Goal: Transaction & Acquisition: Purchase product/service

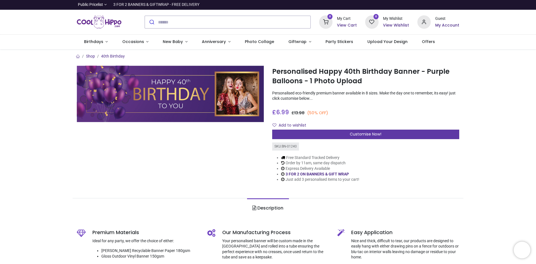
click at [361, 135] on span "Customise Now!" at bounding box center [366, 134] width 32 height 6
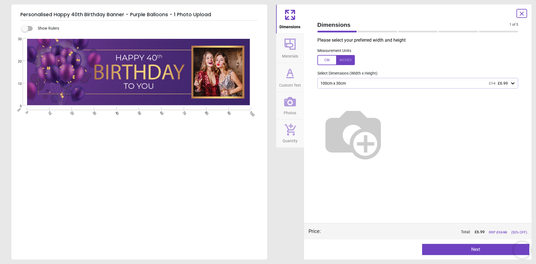
click at [389, 127] on img at bounding box center [352, 132] width 71 height 71
click at [369, 126] on img at bounding box center [352, 132] width 71 height 71
click at [389, 111] on img at bounding box center [352, 132] width 71 height 71
click at [512, 84] on icon at bounding box center [512, 83] width 3 height 2
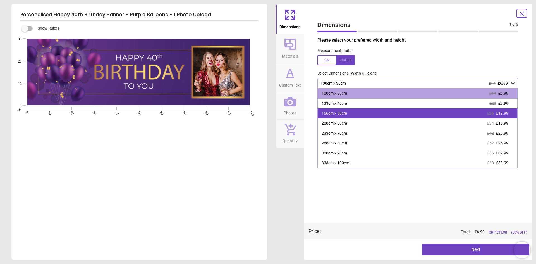
click at [414, 112] on div "166cm x 50cm £26 £12.99" at bounding box center [418, 113] width 200 height 10
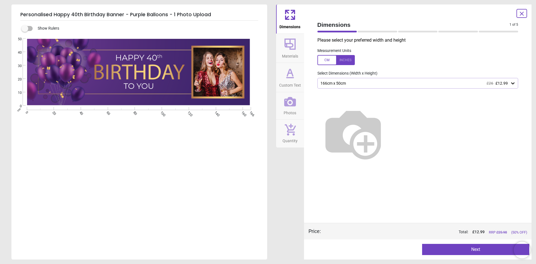
click at [476, 249] on button "Next" at bounding box center [475, 249] width 107 height 11
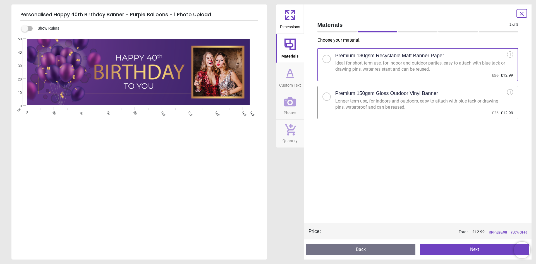
click at [325, 92] on div at bounding box center [326, 96] width 8 height 8
click at [485, 251] on button "Next" at bounding box center [474, 249] width 109 height 11
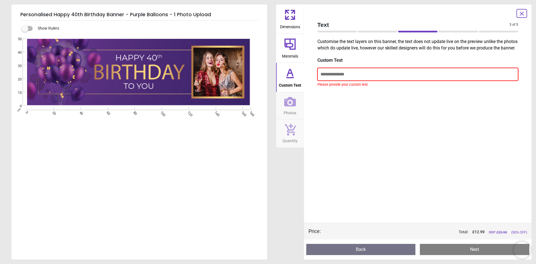
click at [354, 81] on input "text" at bounding box center [417, 74] width 201 height 13
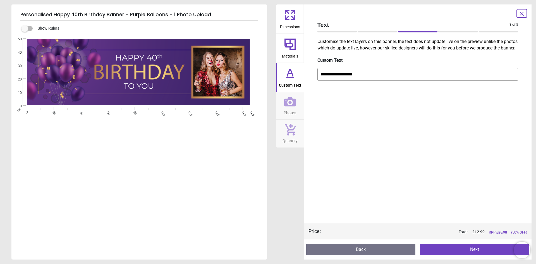
type input "**********"
click at [473, 247] on button "Next" at bounding box center [474, 249] width 109 height 11
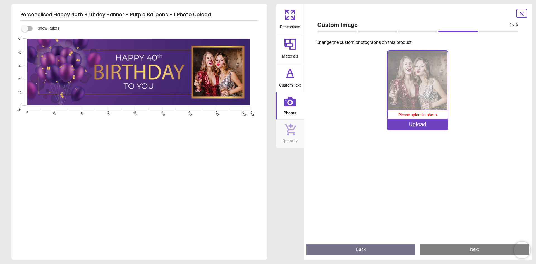
click at [420, 125] on div "Upload" at bounding box center [418, 124] width 60 height 11
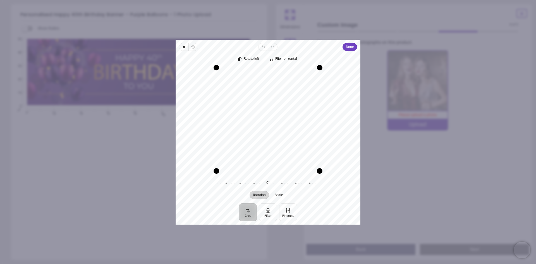
drag, startPoint x: 278, startPoint y: 129, endPoint x: 278, endPoint y: 140, distance: 11.4
click at [278, 140] on div "Recenter" at bounding box center [268, 118] width 176 height 103
click at [348, 45] on span "Done" at bounding box center [350, 47] width 8 height 7
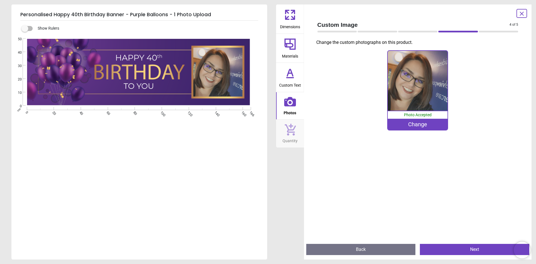
click at [475, 249] on button "Next" at bounding box center [474, 249] width 109 height 11
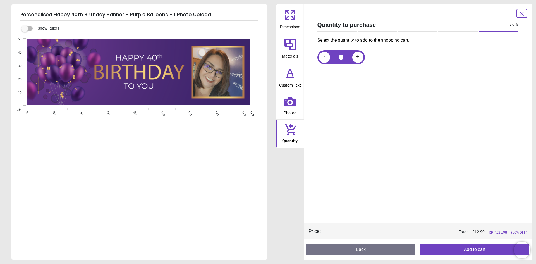
click at [360, 248] on button "Back" at bounding box center [360, 249] width 109 height 11
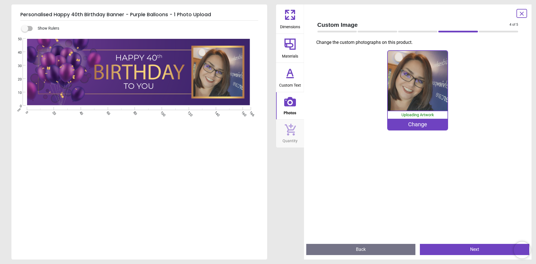
click at [421, 126] on div "Change" at bounding box center [418, 124] width 60 height 11
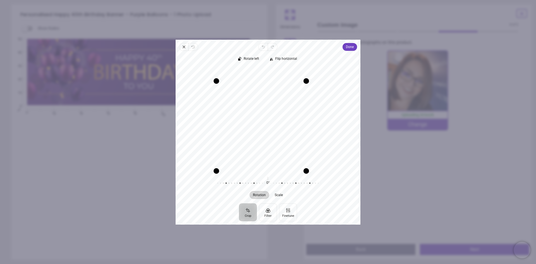
drag, startPoint x: 318, startPoint y: 68, endPoint x: 298, endPoint y: 75, distance: 21.7
click at [298, 75] on div "Recenter" at bounding box center [268, 118] width 176 height 103
drag, startPoint x: 286, startPoint y: 114, endPoint x: 306, endPoint y: 141, distance: 33.4
click at [306, 141] on div "Recenter" at bounding box center [268, 118] width 176 height 103
click at [304, 124] on div "Drag edge r" at bounding box center [304, 126] width 6 height 88
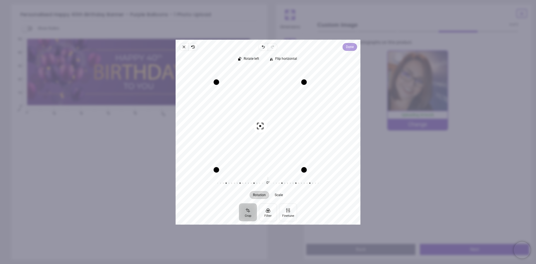
click at [350, 46] on span "Done" at bounding box center [350, 47] width 8 height 7
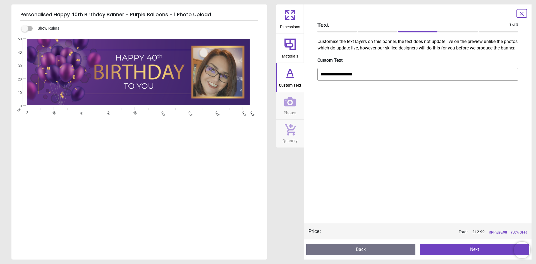
drag, startPoint x: 320, startPoint y: 81, endPoint x: 398, endPoint y: 79, distance: 77.9
click at [398, 79] on input "**********" at bounding box center [417, 74] width 201 height 13
type input "**********"
click at [454, 245] on button "Next" at bounding box center [474, 249] width 109 height 11
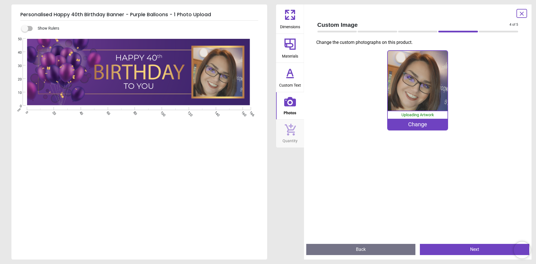
click at [454, 245] on button "Next" at bounding box center [474, 249] width 109 height 11
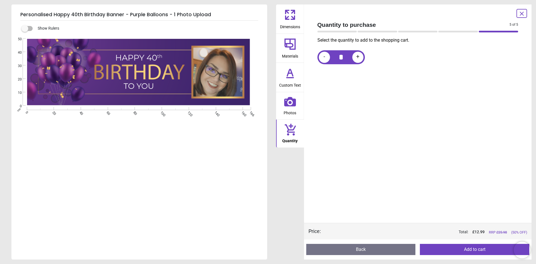
click at [362, 251] on button "Back" at bounding box center [360, 249] width 109 height 11
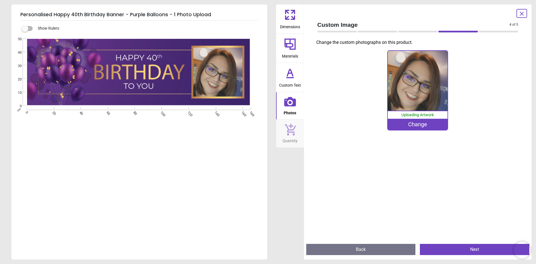
click at [362, 251] on button "Back" at bounding box center [360, 249] width 109 height 11
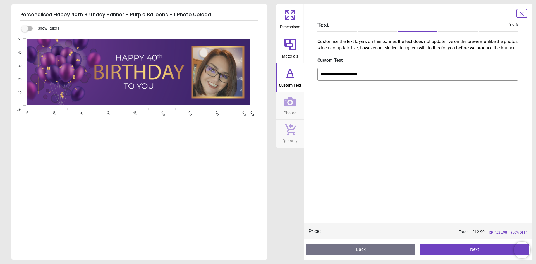
click at [390, 78] on input "**********" at bounding box center [417, 74] width 201 height 13
type input "**********"
click at [476, 250] on button "Next" at bounding box center [474, 249] width 109 height 11
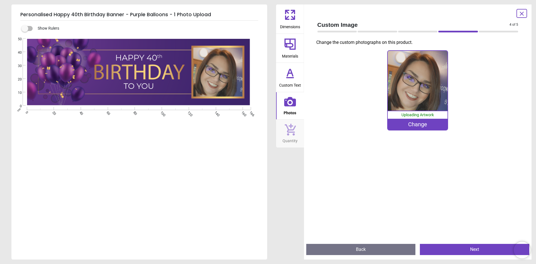
click at [291, 13] on icon at bounding box center [292, 11] width 3 height 3
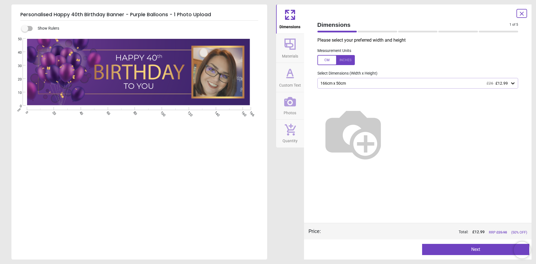
click at [479, 249] on button "Next" at bounding box center [475, 249] width 107 height 11
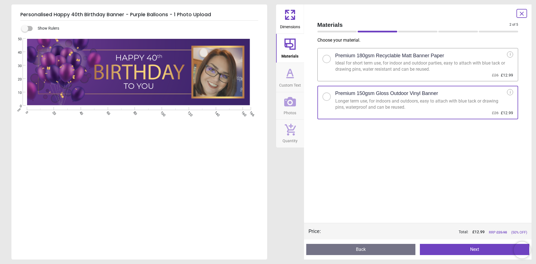
click at [475, 250] on button "Next" at bounding box center [474, 249] width 109 height 11
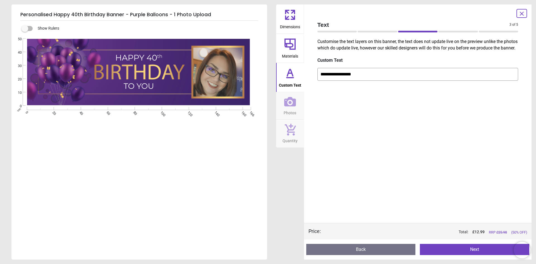
click at [475, 251] on button "Next" at bounding box center [474, 249] width 109 height 11
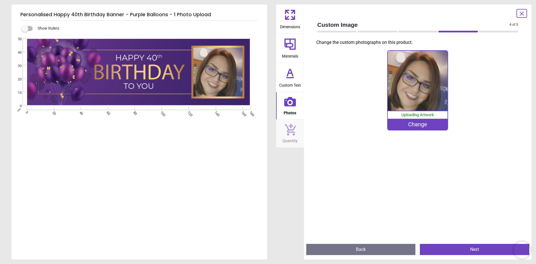
click at [475, 249] on button "Next" at bounding box center [474, 249] width 109 height 11
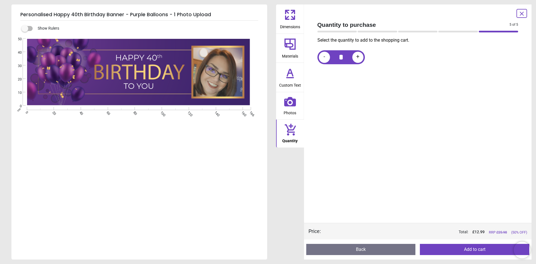
click at [475, 249] on button "Add to cart" at bounding box center [474, 249] width 109 height 11
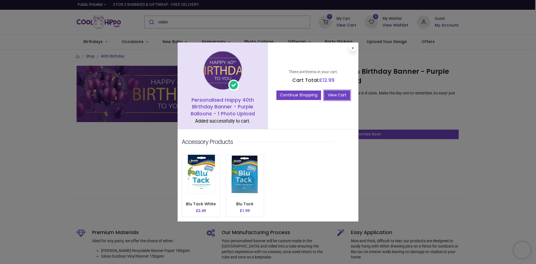
click at [339, 95] on link "View Cart" at bounding box center [337, 94] width 26 height 9
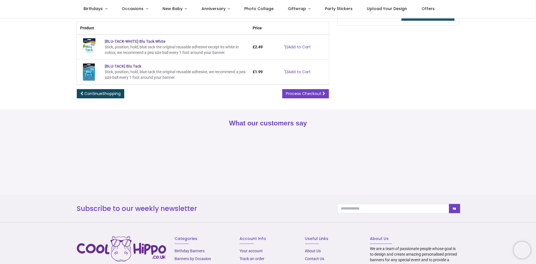
scroll to position [84, 0]
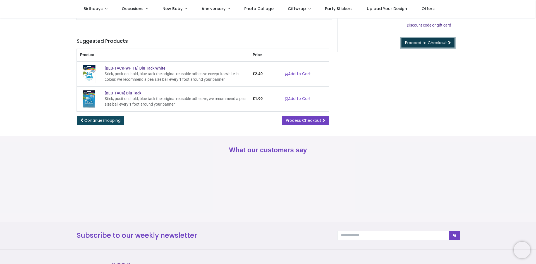
click at [411, 43] on span "Proceed to Checkout" at bounding box center [426, 43] width 42 height 6
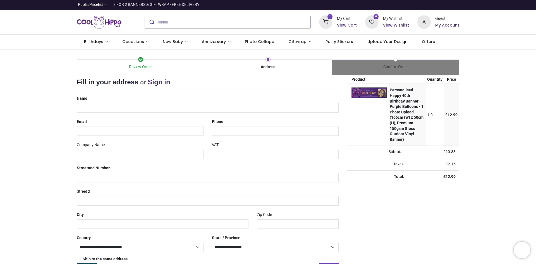
select select "***"
click at [109, 106] on input "text" at bounding box center [208, 107] width 262 height 9
type input "**********"
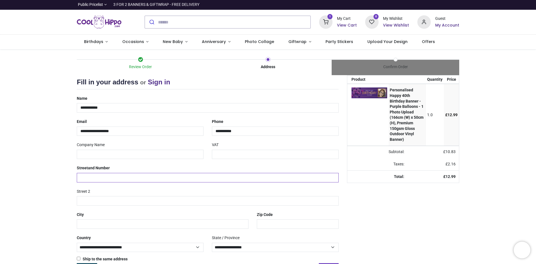
type input "**********"
type input "*******"
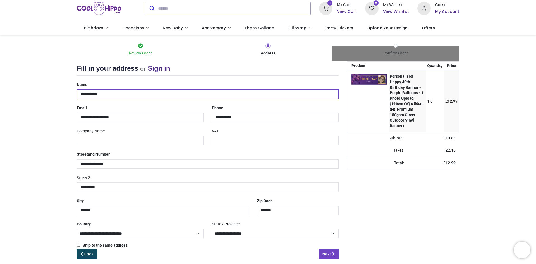
scroll to position [20, 0]
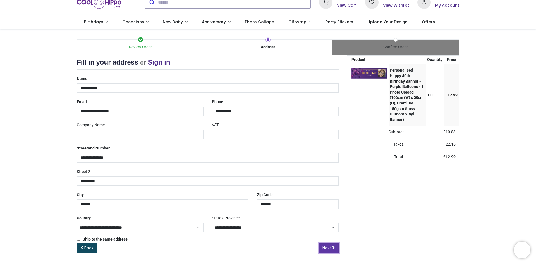
click at [325, 247] on span "Next" at bounding box center [326, 248] width 9 height 6
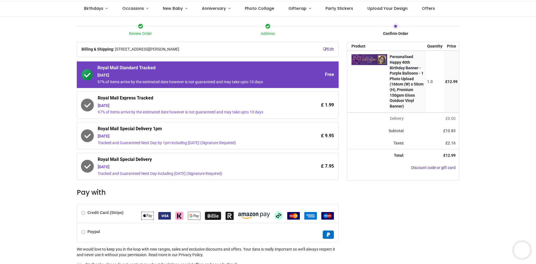
scroll to position [69, 0]
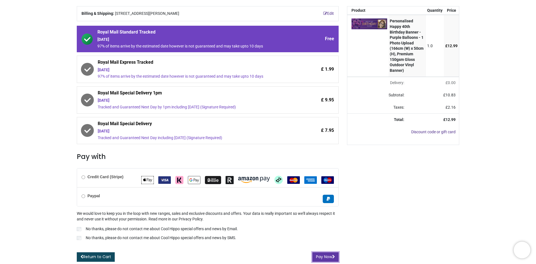
click at [325, 255] on button "Pay Now" at bounding box center [325, 256] width 26 height 9
